Goal: Task Accomplishment & Management: Manage account settings

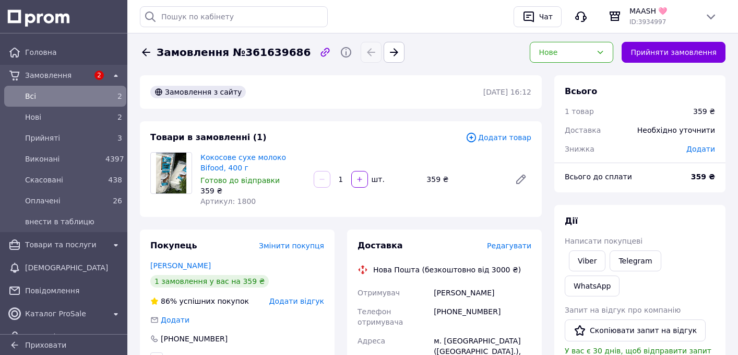
click at [254, 55] on span "Замовлення №361639686" at bounding box center [234, 52] width 154 height 15
copy span "361639686"
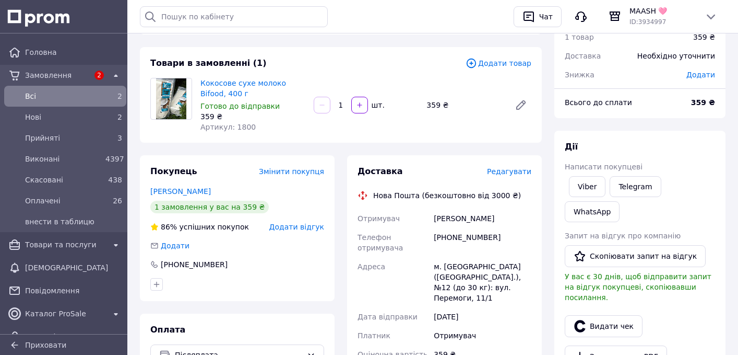
scroll to position [92, 0]
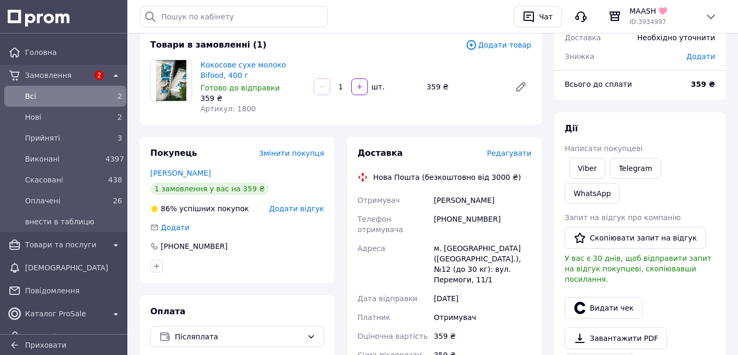
click at [462, 248] on div "м. Хмельницький (Хмельницька обл.), №12 (до 30 кг): вул. Перемоги, 11/1" at bounding box center [483, 264] width 102 height 50
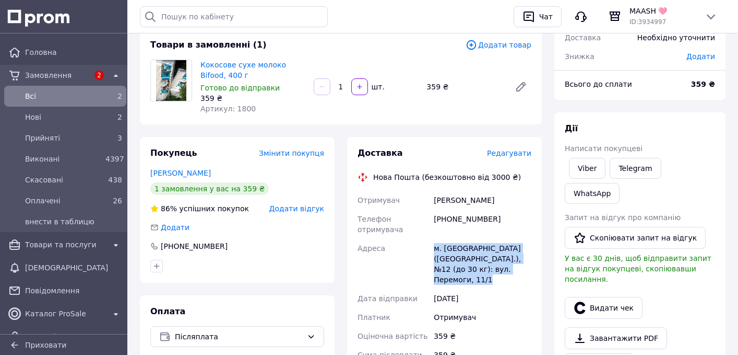
click at [462, 248] on div "м. Хмельницький (Хмельницька обл.), №12 (до 30 кг): вул. Перемоги, 11/1" at bounding box center [483, 264] width 102 height 50
copy div "м. Хмельницький (Хмельницька обл.), №12 (до 30 кг): вул. Перемоги, 11/1"
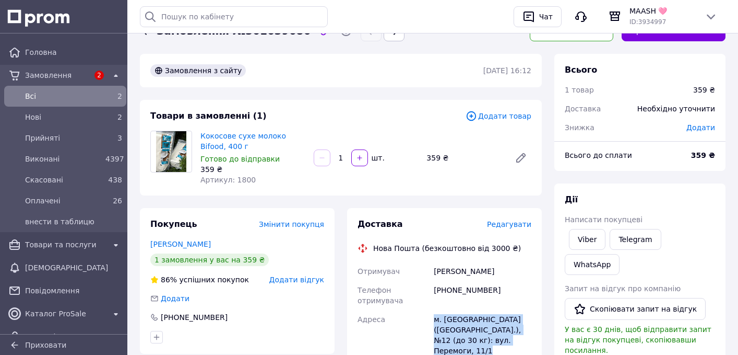
scroll to position [0, 0]
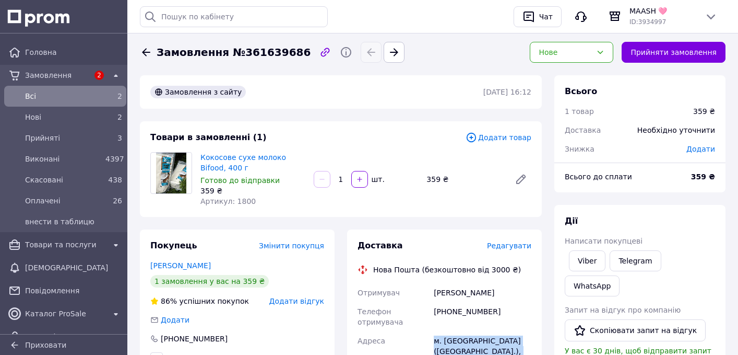
click at [144, 54] on icon at bounding box center [146, 52] width 8 height 8
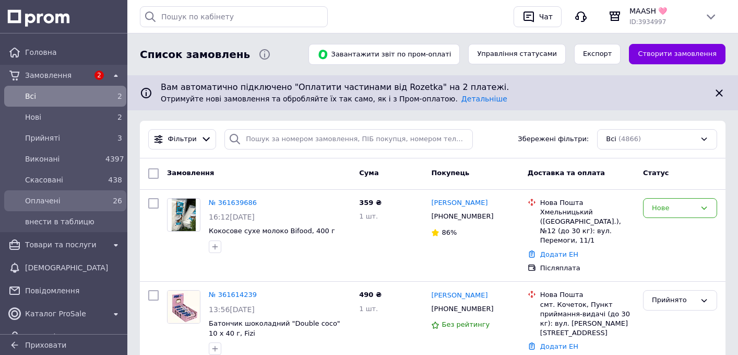
click at [80, 195] on div "Оплачені" at bounding box center [63, 200] width 80 height 15
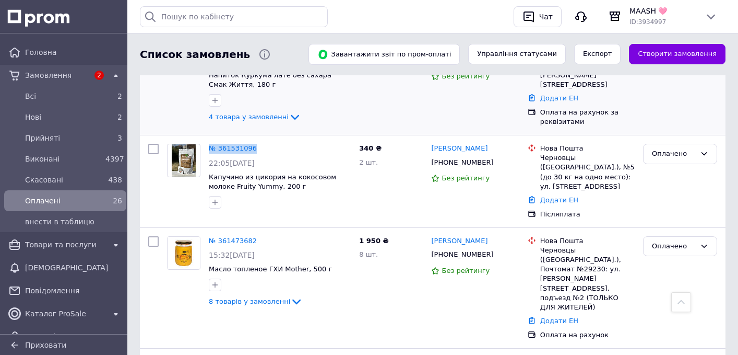
scroll to position [334, 0]
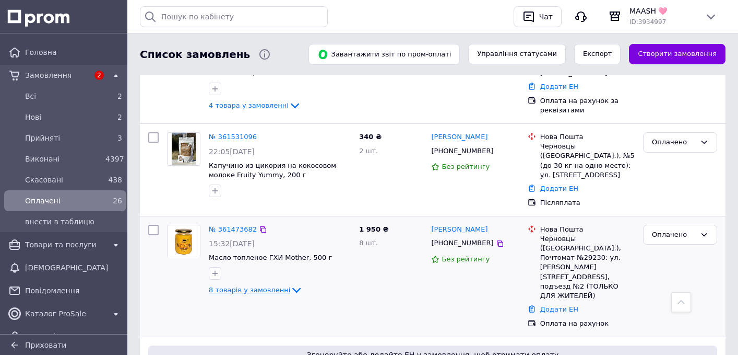
click at [257, 286] on span "8 товарів у замовленні" at bounding box center [249, 290] width 81 height 8
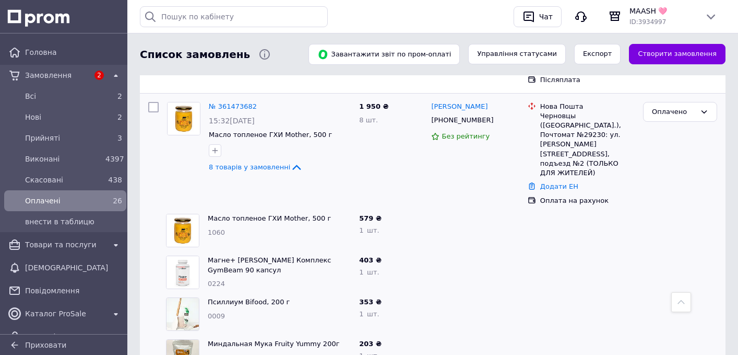
scroll to position [457, 0]
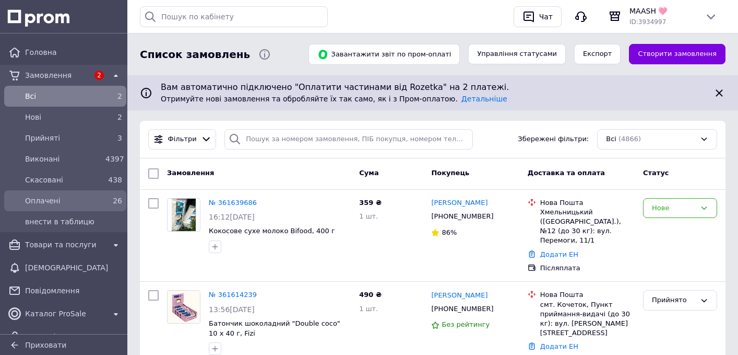
click at [99, 203] on div "Оплачені" at bounding box center [63, 200] width 80 height 15
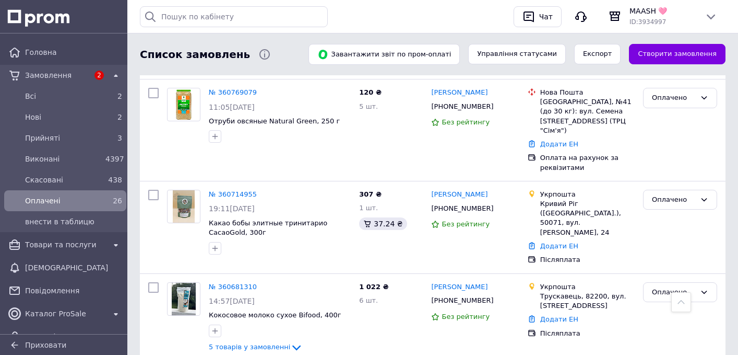
scroll to position [2214, 0]
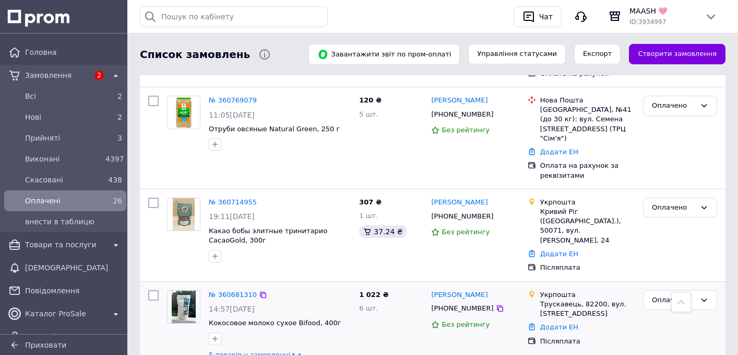
click at [266, 351] on span "5 товарів у замовленні" at bounding box center [249, 355] width 81 height 8
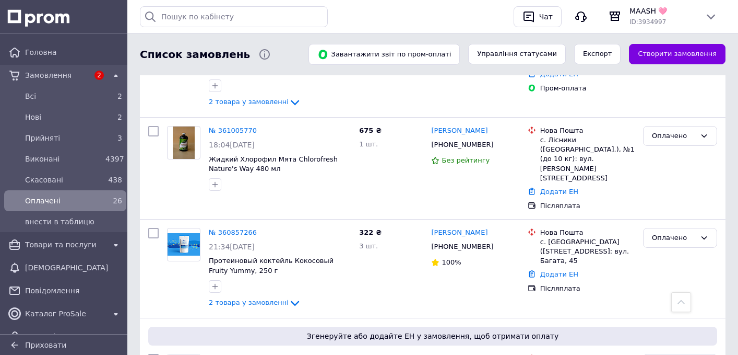
scroll to position [1665, 0]
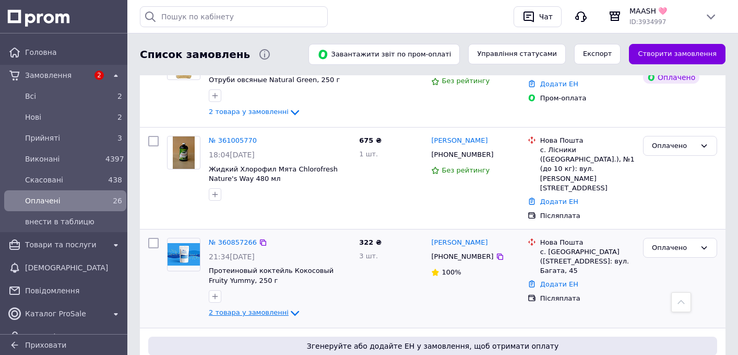
click at [243, 308] on span "2 товара у замовленні" at bounding box center [249, 312] width 80 height 8
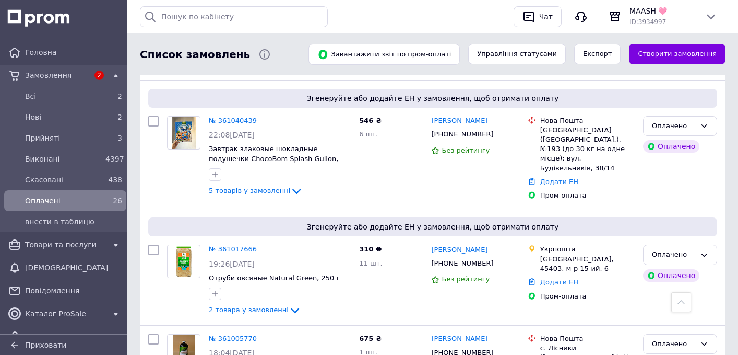
scroll to position [1451, 0]
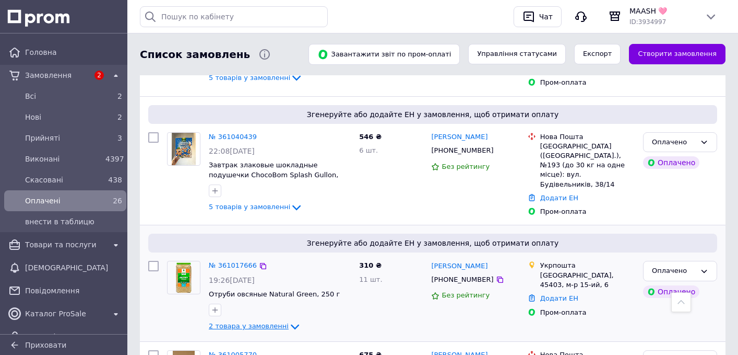
click at [245, 322] on span "2 товара у замовленні" at bounding box center [249, 326] width 80 height 8
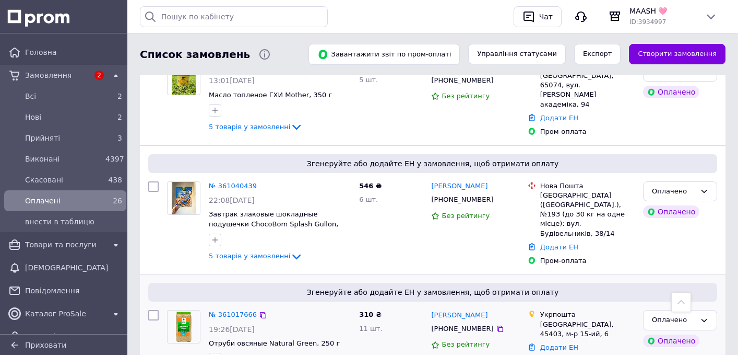
scroll to position [1369, 0]
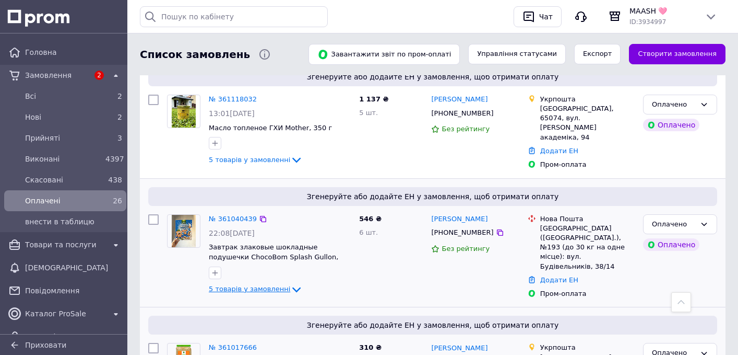
click at [256, 285] on span "5 товарів у замовленні" at bounding box center [249, 289] width 81 height 8
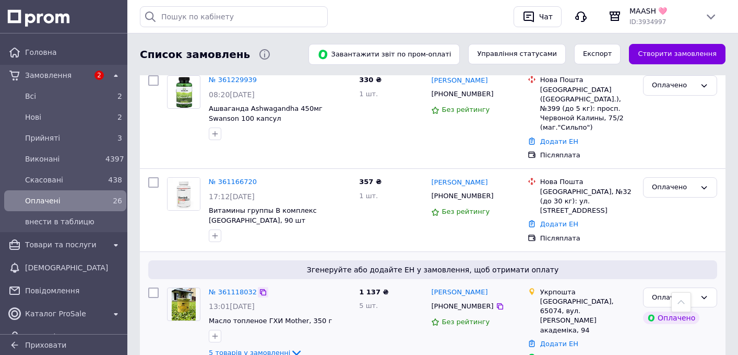
scroll to position [1171, 0]
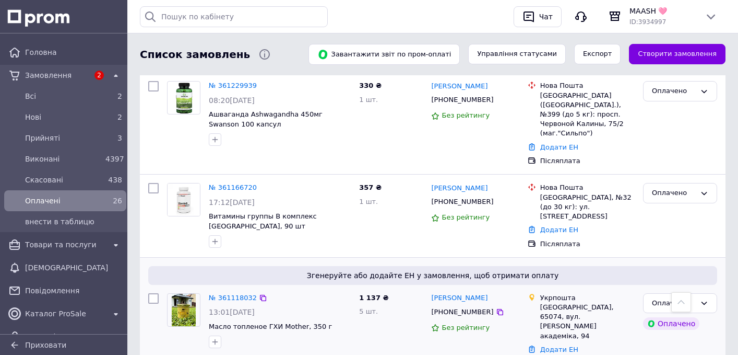
click at [257, 354] on span "5 товарів у замовленні" at bounding box center [249, 358] width 81 height 8
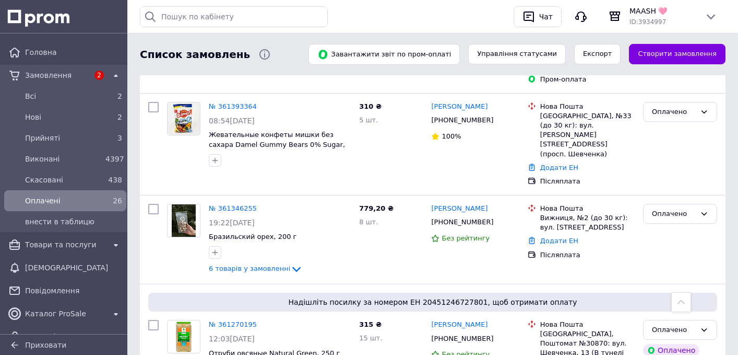
scroll to position [669, 0]
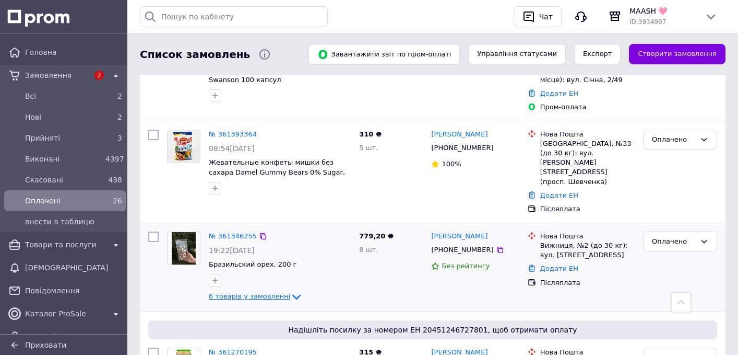
click at [259, 292] on span "6 товарів у замовленні" at bounding box center [249, 296] width 81 height 8
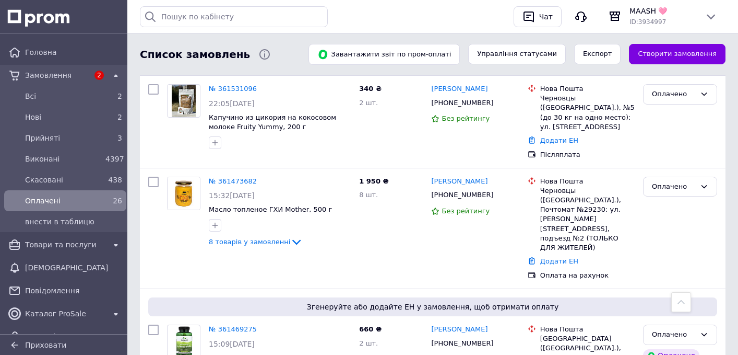
scroll to position [379, 0]
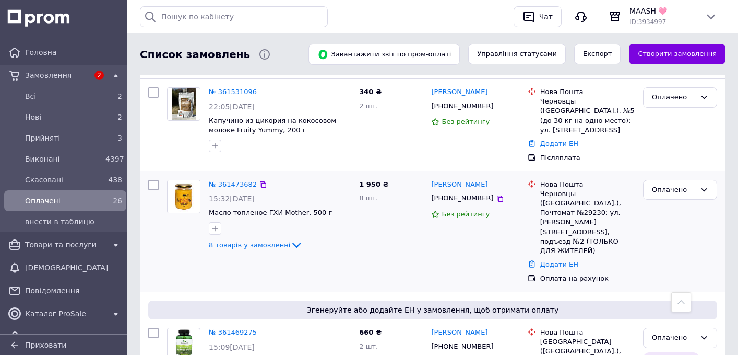
click at [260, 241] on span "8 товарів у замовленні" at bounding box center [249, 245] width 81 height 8
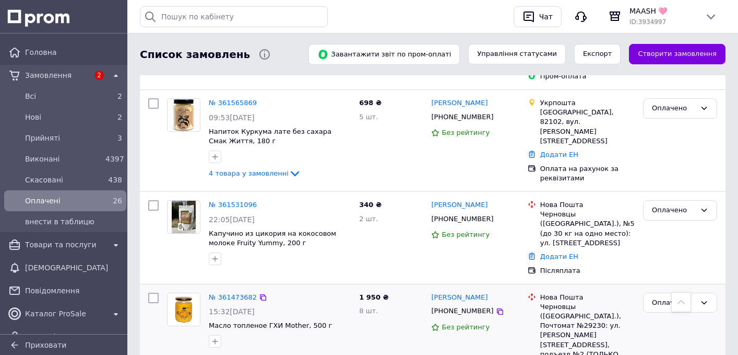
scroll to position [252, 0]
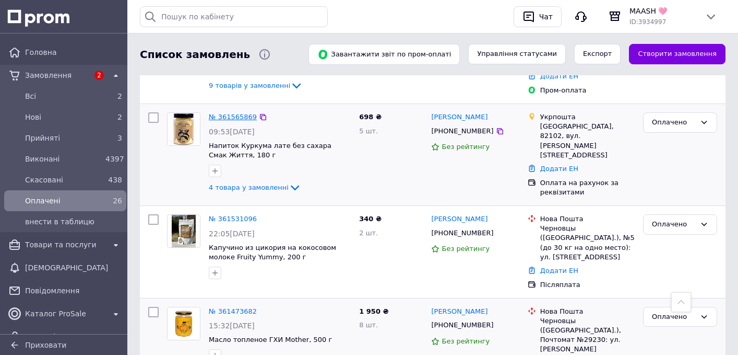
click at [240, 113] on link "№ 361565869" at bounding box center [233, 117] width 48 height 8
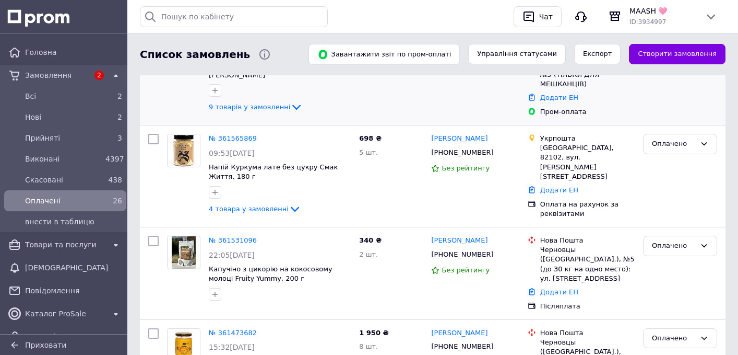
scroll to position [253, 0]
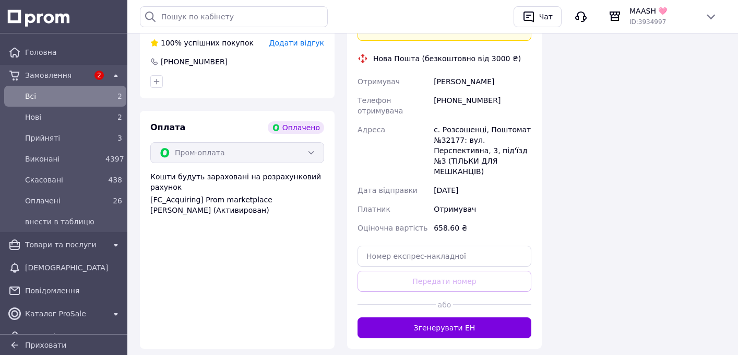
scroll to position [1090, 0]
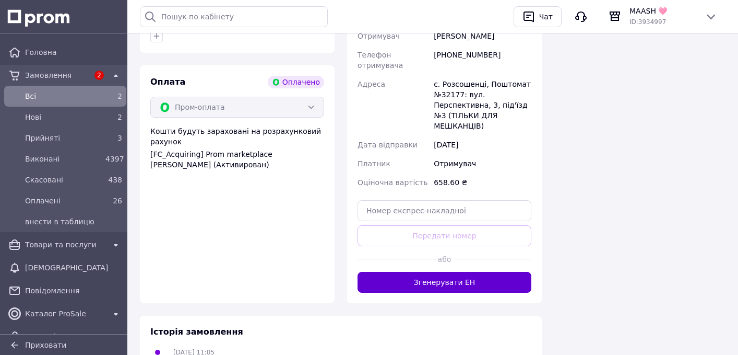
click at [438, 272] on button "Згенерувати ЕН" at bounding box center [445, 282] width 174 height 21
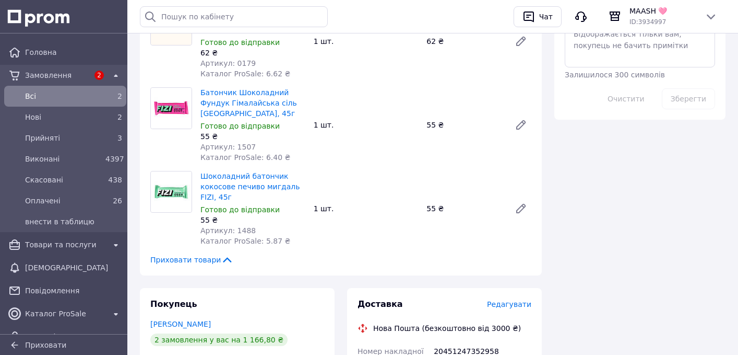
scroll to position [804, 0]
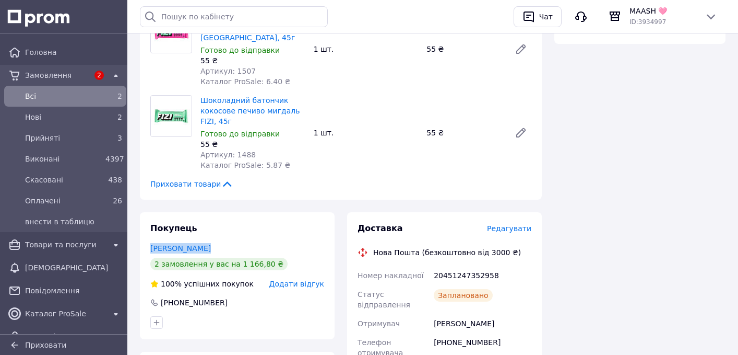
drag, startPoint x: 207, startPoint y: 228, endPoint x: 149, endPoint y: 228, distance: 58.0
click at [149, 228] on div "Покупець Буцька Марина 2 замовлення у вас на 1 166,80 ₴ 100% успішних покупок Д…" at bounding box center [237, 275] width 195 height 127
copy link "Буцька Марина"
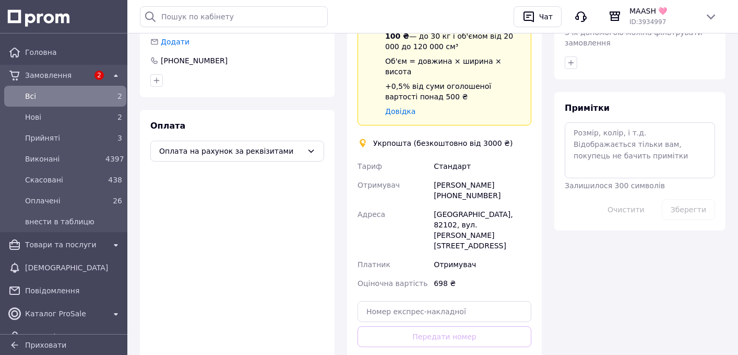
scroll to position [536, 0]
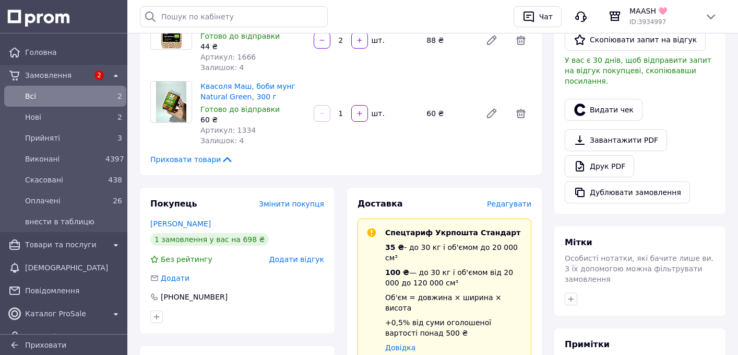
scroll to position [0, 0]
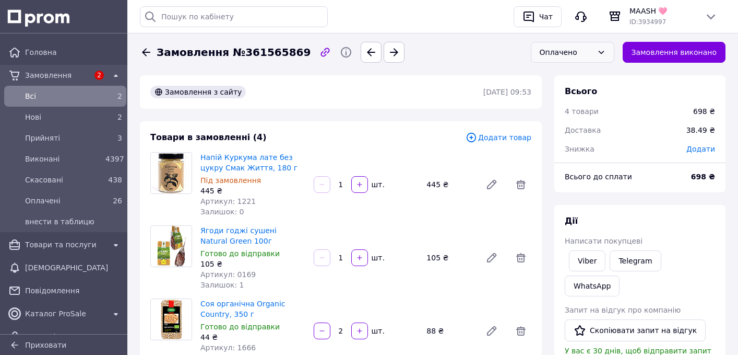
click at [556, 57] on div "Оплачено" at bounding box center [566, 51] width 53 height 11
click at [557, 135] on li "внести в таблицю" at bounding box center [573, 139] width 83 height 31
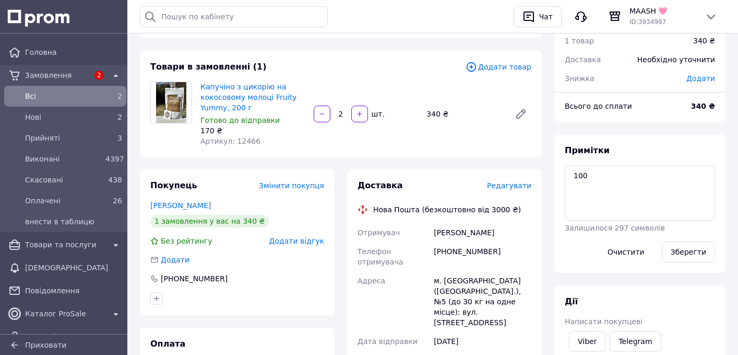
scroll to position [72, 0]
click at [474, 248] on div "[PHONE_NUMBER]" at bounding box center [483, 255] width 102 height 29
click at [474, 248] on div "+380673152777" at bounding box center [483, 255] width 102 height 29
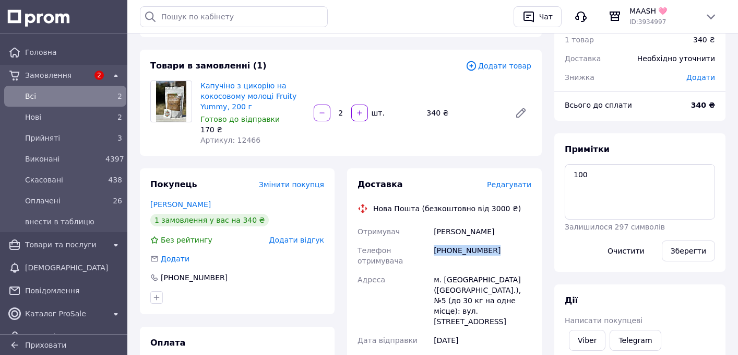
click at [474, 248] on div "+380673152777" at bounding box center [483, 255] width 102 height 29
copy div "+380673152777"
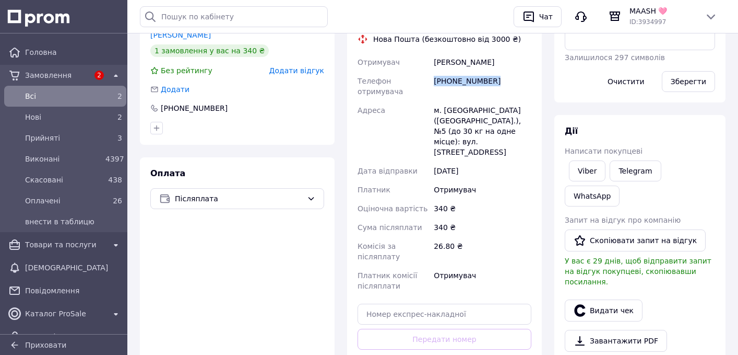
scroll to position [299, 0]
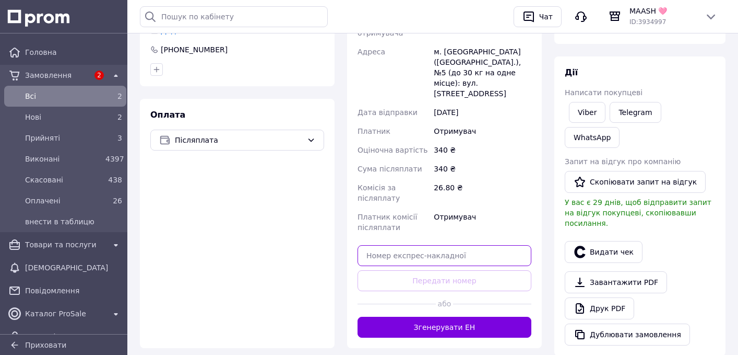
click at [441, 245] on input "text" at bounding box center [445, 255] width 174 height 21
paste input "20451247355715"
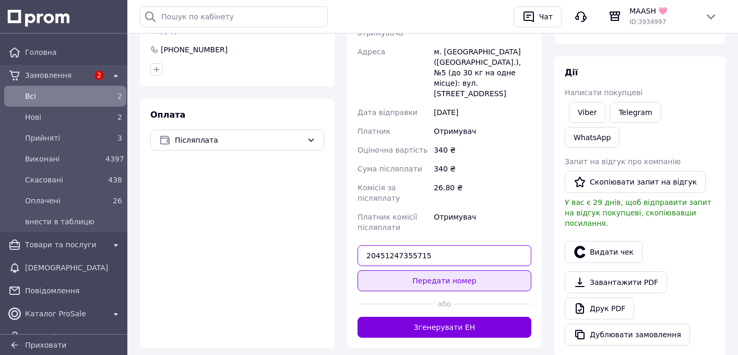
type input "20451247355715"
click at [445, 270] on button "Передати номер" at bounding box center [445, 280] width 174 height 21
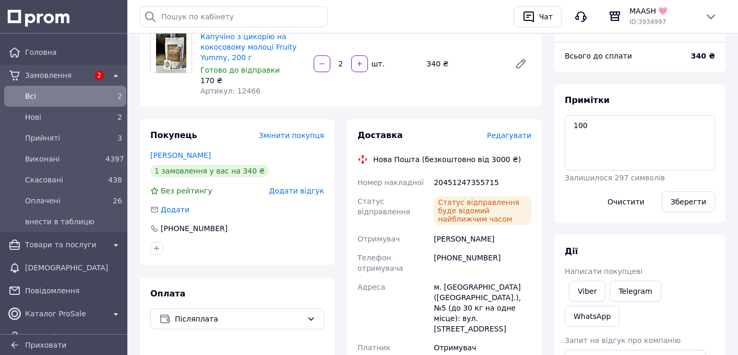
scroll to position [0, 0]
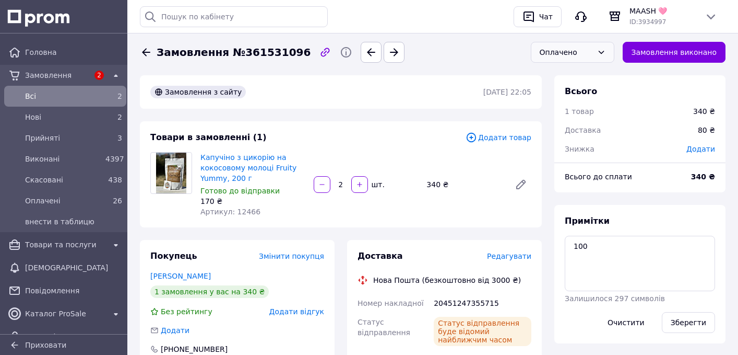
click at [565, 48] on div "Оплачено" at bounding box center [566, 51] width 53 height 11
click at [559, 135] on li "внести в таблицю" at bounding box center [573, 139] width 83 height 31
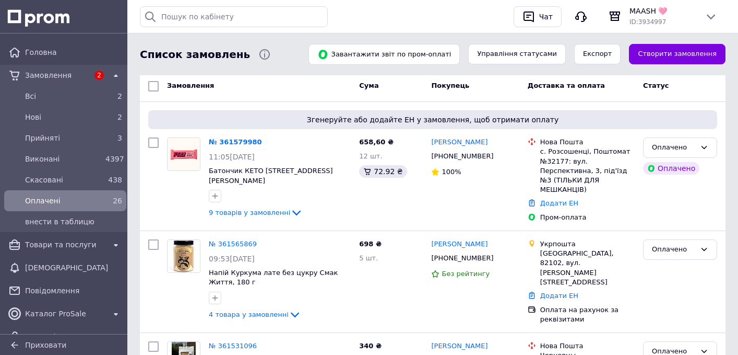
scroll to position [119, 0]
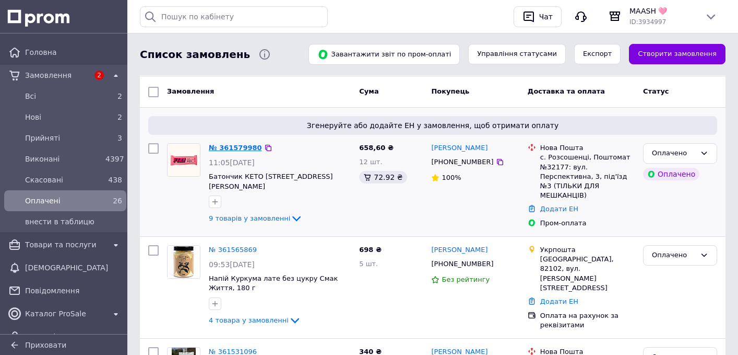
click at [252, 150] on link "№ 361579980" at bounding box center [235, 148] width 53 height 8
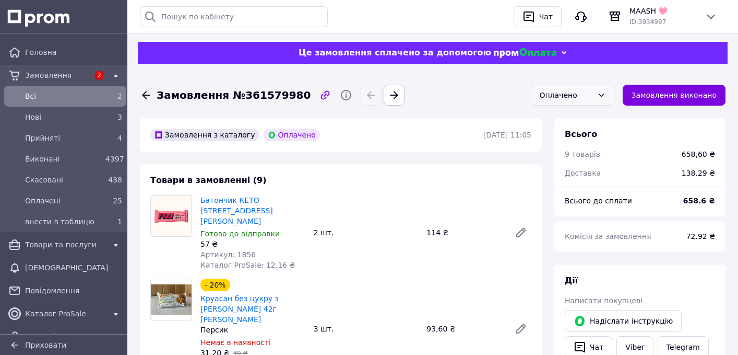
click at [581, 95] on div "Оплачено" at bounding box center [566, 94] width 53 height 11
click at [580, 177] on li "внести в таблицю" at bounding box center [573, 182] width 83 height 31
click at [61, 135] on span "Прийняті" at bounding box center [63, 138] width 76 height 10
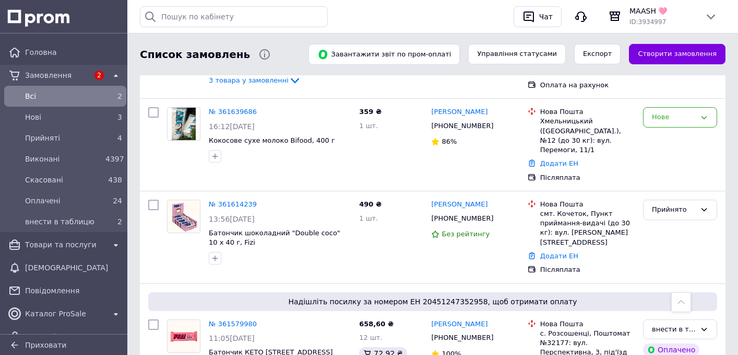
scroll to position [286, 0]
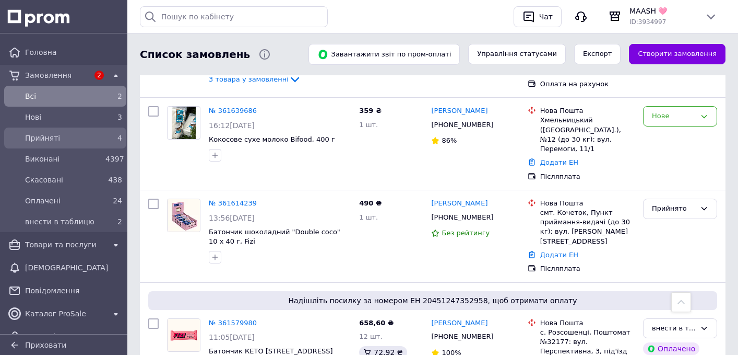
click at [82, 136] on span "Прийняті" at bounding box center [63, 138] width 76 height 10
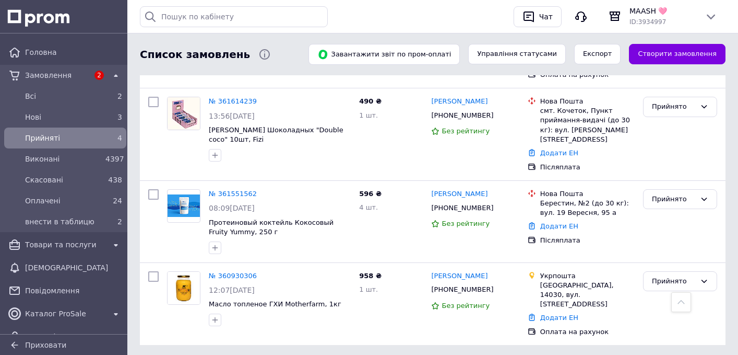
scroll to position [241, 0]
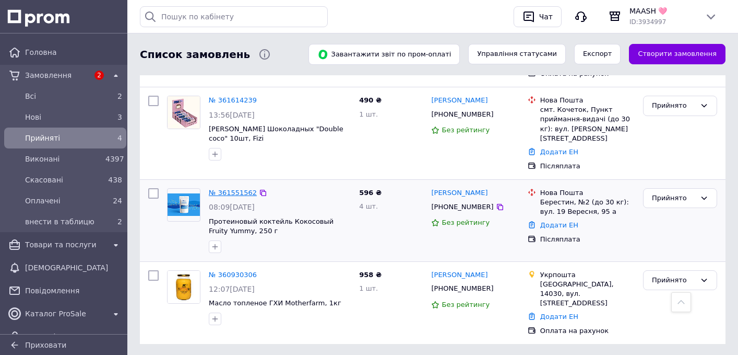
click at [235, 189] on link "№ 361551562" at bounding box center [233, 193] width 48 height 8
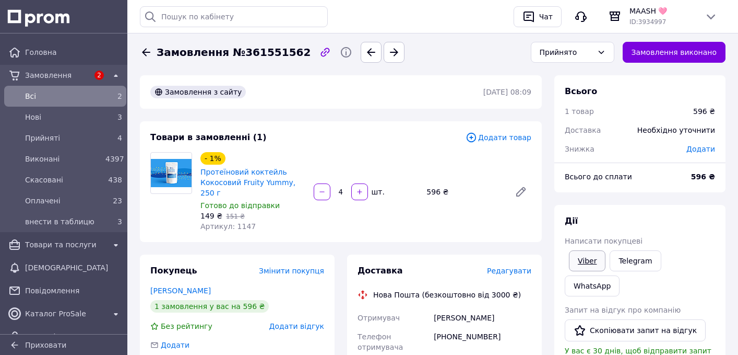
click at [589, 261] on link "Viber" at bounding box center [587, 260] width 37 height 21
click at [594, 281] on link "WhatsApp" at bounding box center [592, 285] width 55 height 21
click at [624, 261] on link "Telegram" at bounding box center [635, 260] width 51 height 21
click at [149, 49] on icon at bounding box center [146, 52] width 13 height 13
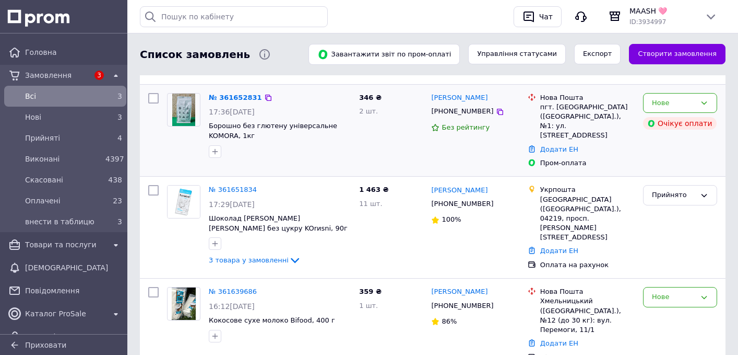
scroll to position [107, 0]
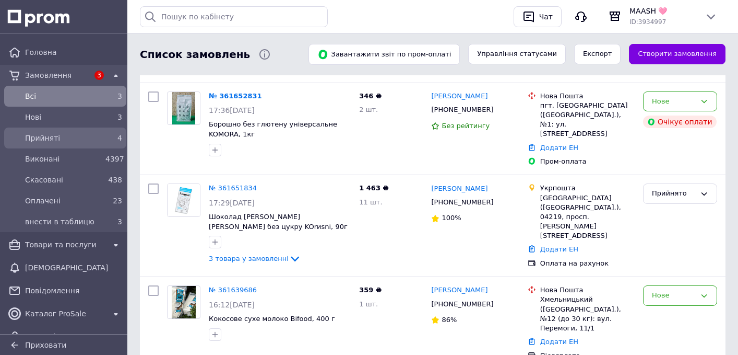
click at [88, 144] on div "Прийняті" at bounding box center [63, 138] width 80 height 15
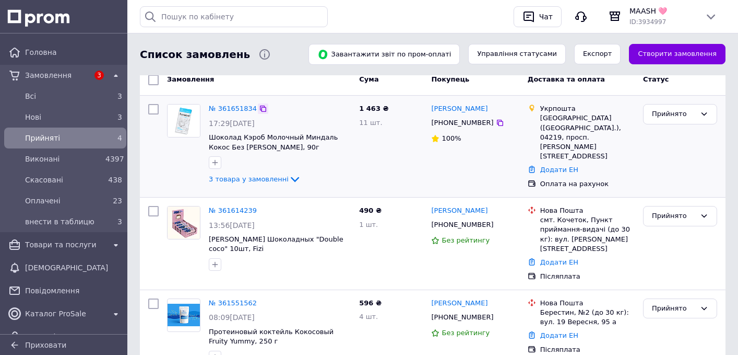
scroll to position [109, 0]
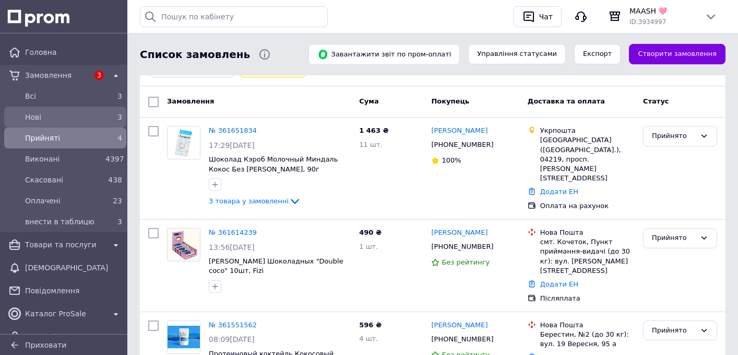
click at [74, 111] on div "Нові" at bounding box center [63, 117] width 80 height 15
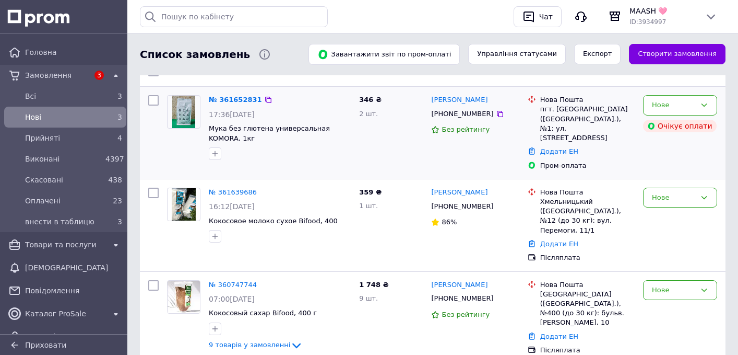
scroll to position [137, 0]
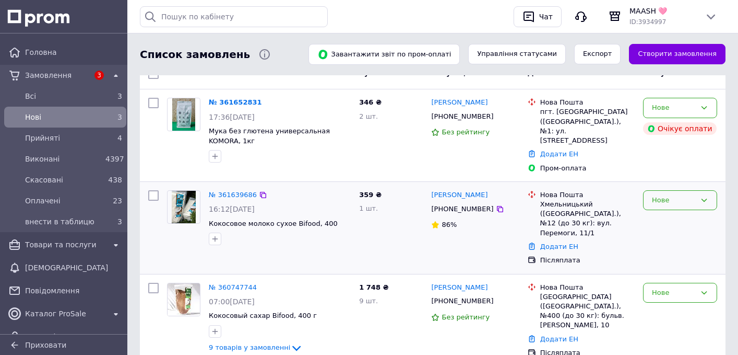
click at [677, 195] on div "Нове" at bounding box center [674, 200] width 44 height 11
click at [669, 212] on li "Прийнято" at bounding box center [680, 221] width 73 height 19
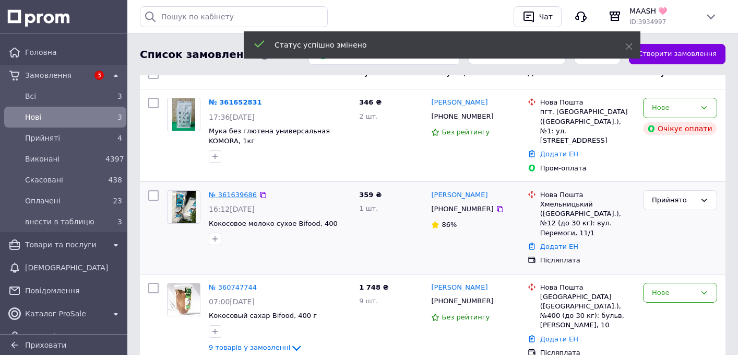
click at [240, 191] on link "№ 361639686" at bounding box center [233, 195] width 48 height 8
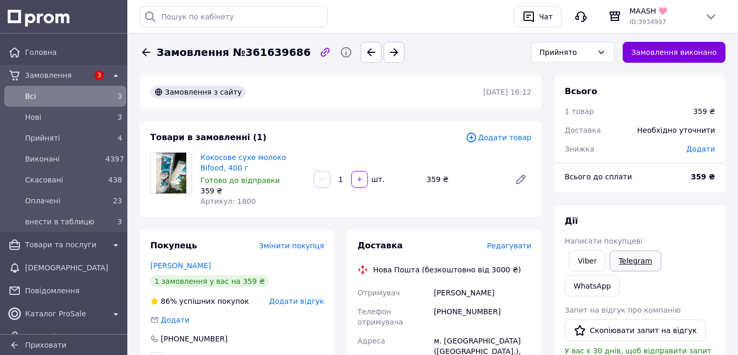
click at [631, 261] on link "Telegram" at bounding box center [635, 260] width 51 height 21
click at [150, 52] on icon at bounding box center [146, 52] width 13 height 13
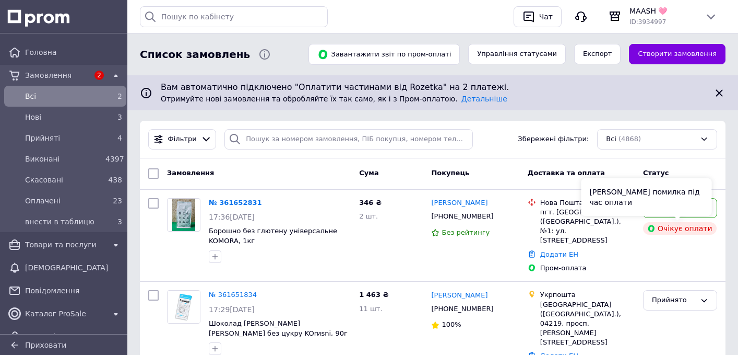
click at [680, 213] on div "[PERSON_NAME] помилка під час оплати" at bounding box center [647, 197] width 131 height 38
click at [715, 209] on div "Нове" at bounding box center [680, 208] width 74 height 20
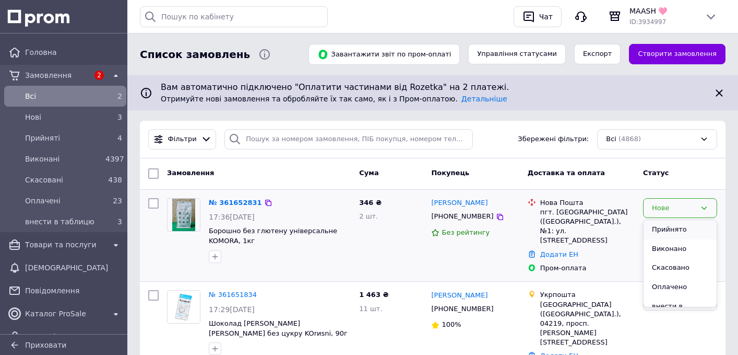
click at [661, 233] on li "Прийнято" at bounding box center [680, 229] width 73 height 19
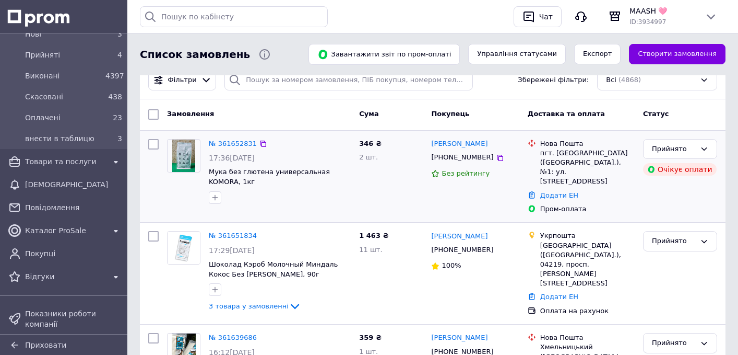
scroll to position [86, 0]
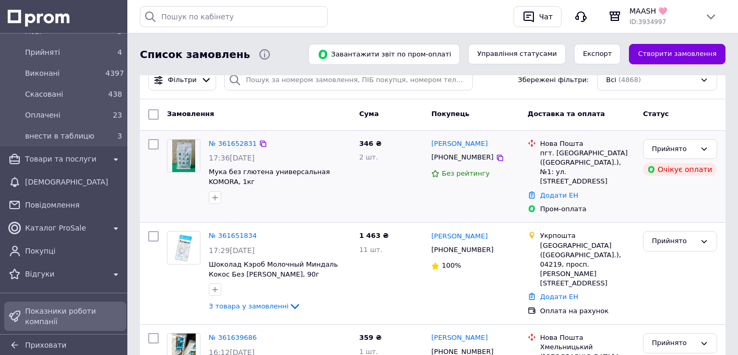
click at [66, 311] on span "Показники роботи компанії" at bounding box center [73, 315] width 97 height 21
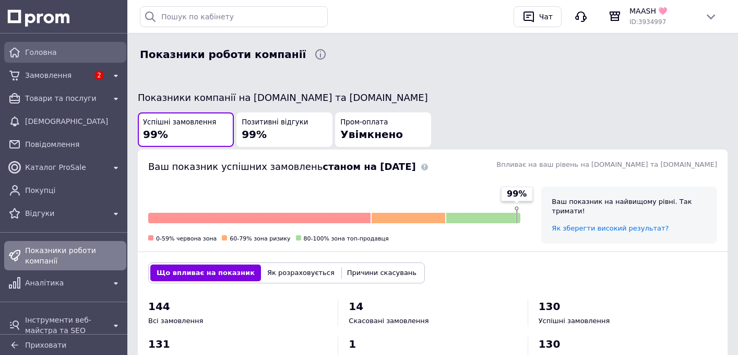
click at [70, 55] on span "Головна" at bounding box center [73, 52] width 97 height 10
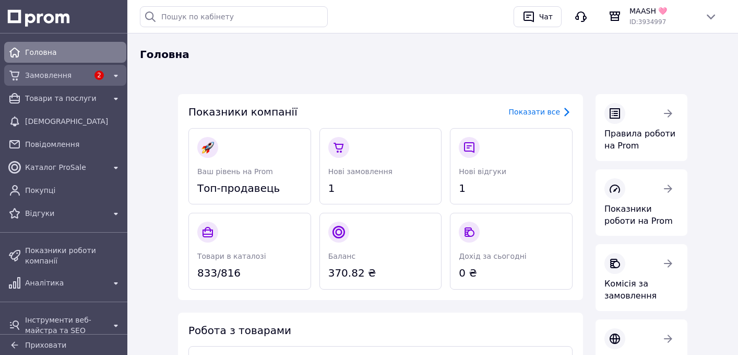
click at [51, 80] on span "Замовлення" at bounding box center [57, 75] width 64 height 10
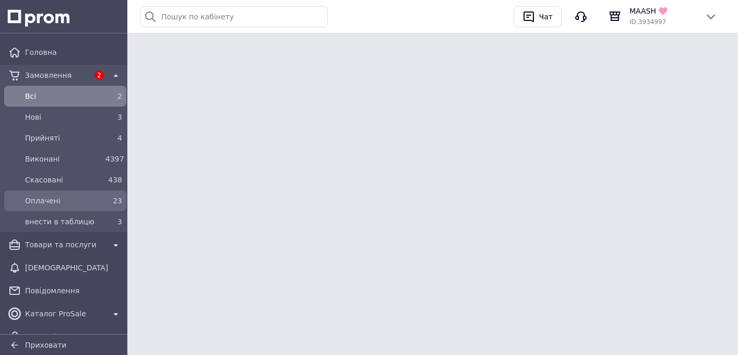
click at [74, 195] on span "Оплачені" at bounding box center [63, 200] width 76 height 10
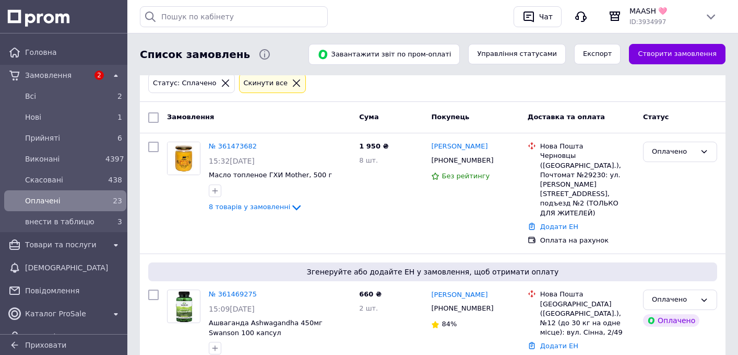
scroll to position [95, 0]
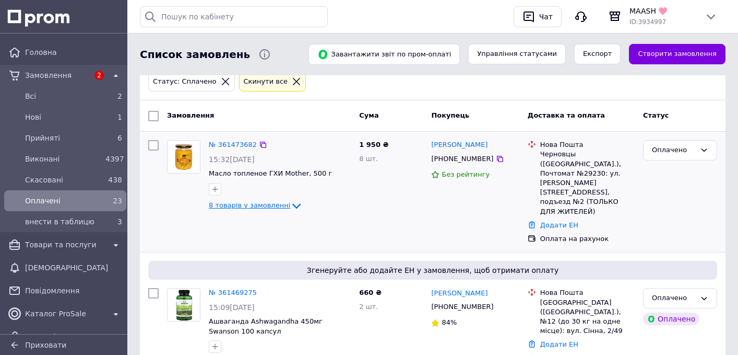
click at [290, 205] on icon at bounding box center [296, 205] width 13 height 13
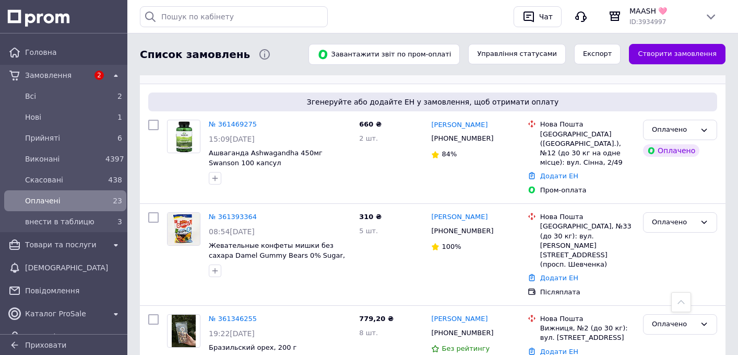
scroll to position [598, 0]
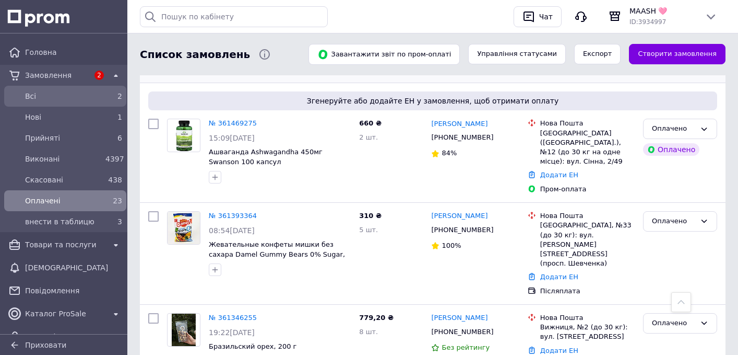
click at [49, 96] on span "Всi" at bounding box center [63, 96] width 76 height 10
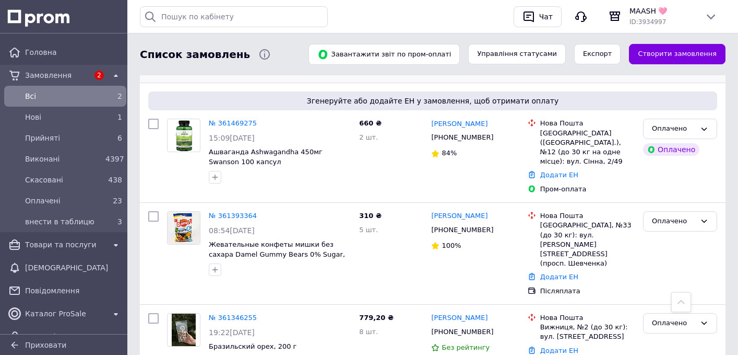
click at [49, 96] on span "Всi" at bounding box center [63, 96] width 76 height 10
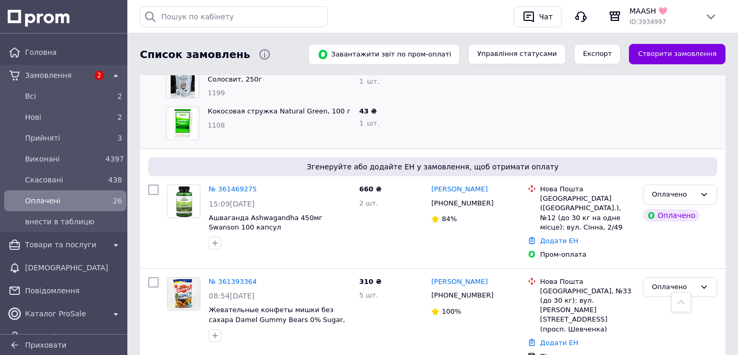
scroll to position [858, 0]
